Goal: Information Seeking & Learning: Find specific page/section

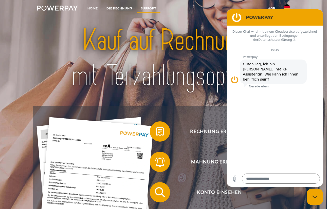
click at [155, 11] on link "SUPPORT" at bounding box center [149, 8] width 24 height 9
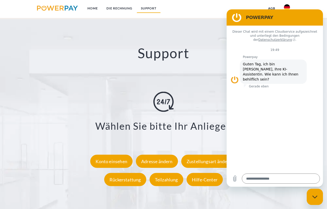
scroll to position [821, 0]
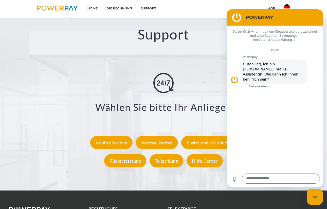
click at [289, 8] on img at bounding box center [287, 7] width 6 height 6
click at [287, 5] on img at bounding box center [287, 7] width 6 height 6
click at [288, 8] on img at bounding box center [287, 7] width 6 height 6
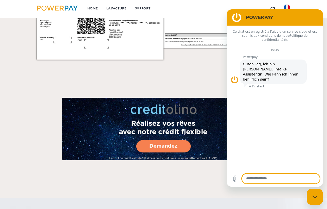
click at [280, 180] on textarea at bounding box center [281, 179] width 78 height 10
type textarea "********"
click at [202, 94] on div at bounding box center [164, 110] width 262 height 101
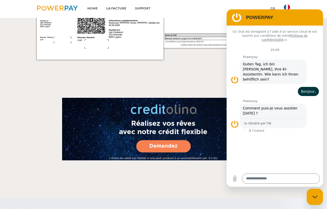
click at [123, 7] on link "LA FACTURE" at bounding box center [116, 8] width 29 height 9
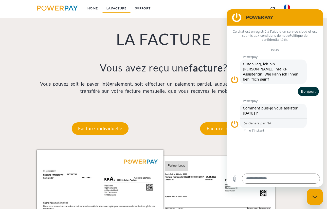
scroll to position [345, 0]
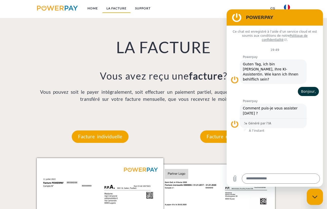
click at [98, 8] on link "Home" at bounding box center [92, 8] width 19 height 9
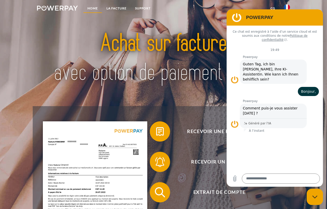
click at [137, 8] on link "Support" at bounding box center [143, 8] width 24 height 9
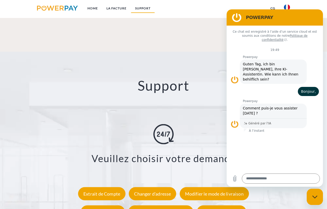
scroll to position [821, 0]
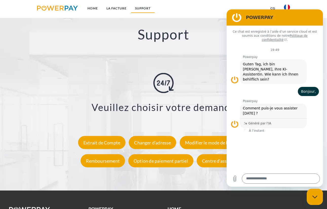
click at [112, 138] on div "Extrait de Compte" at bounding box center [101, 142] width 47 height 13
